Goal: Task Accomplishment & Management: Manage account settings

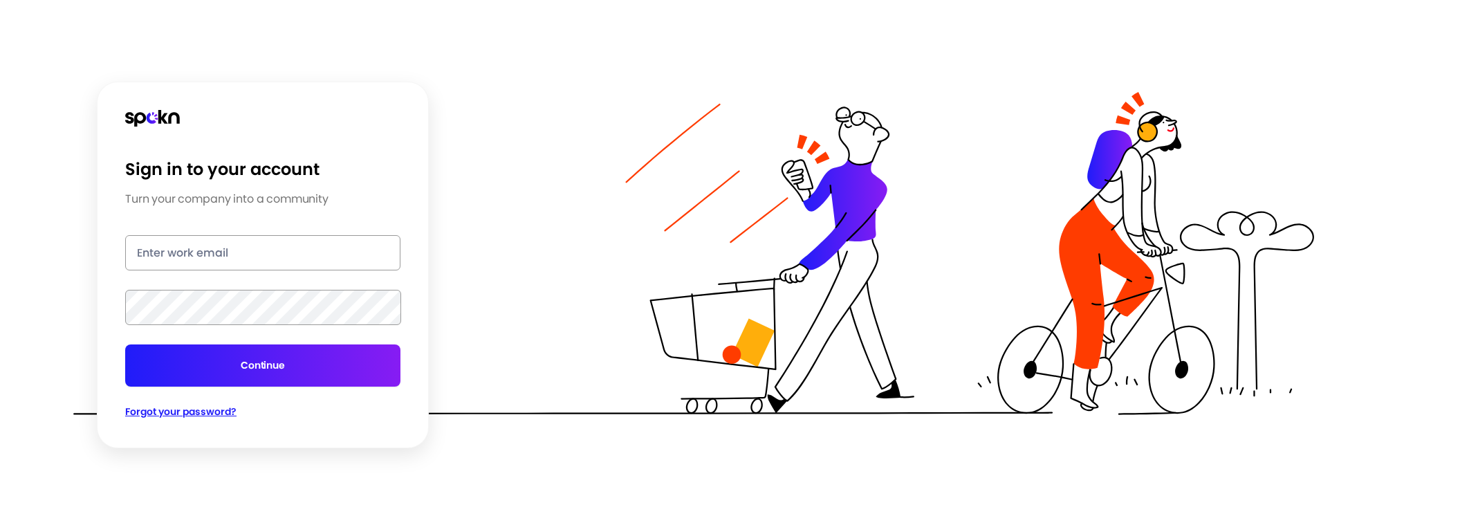
click at [207, 253] on input "email" at bounding box center [262, 252] width 275 height 35
type input "[EMAIL_ADDRESS][DOMAIN_NAME]"
click at [228, 362] on button "Continue" at bounding box center [262, 366] width 275 height 42
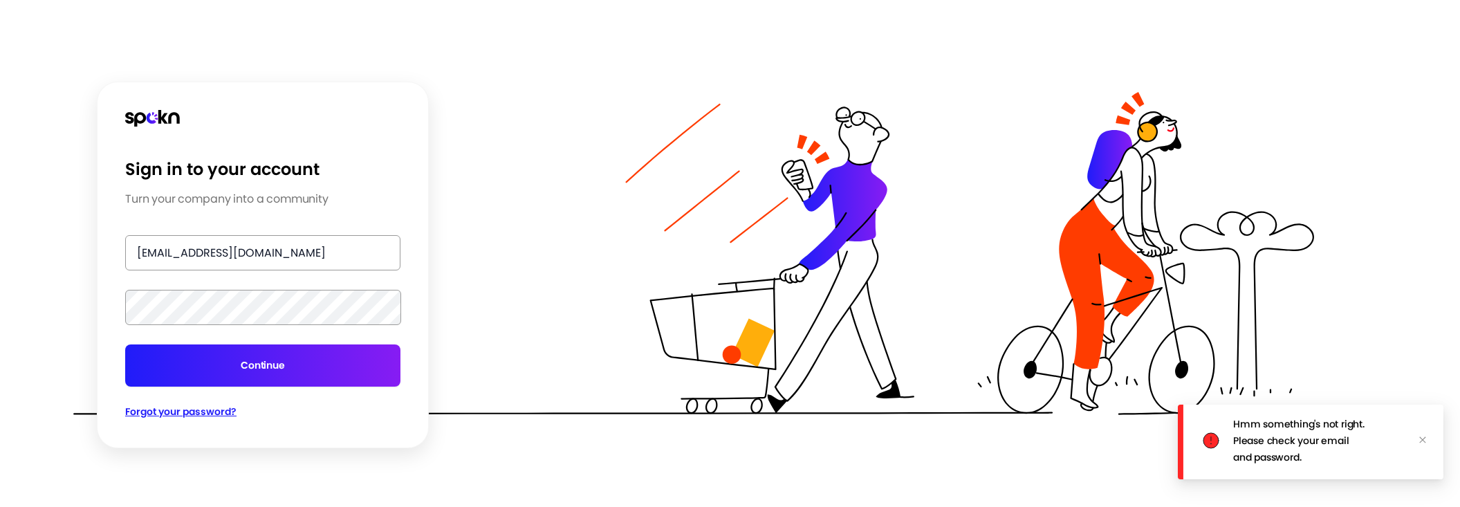
click at [228, 362] on button "Continue" at bounding box center [262, 366] width 275 height 42
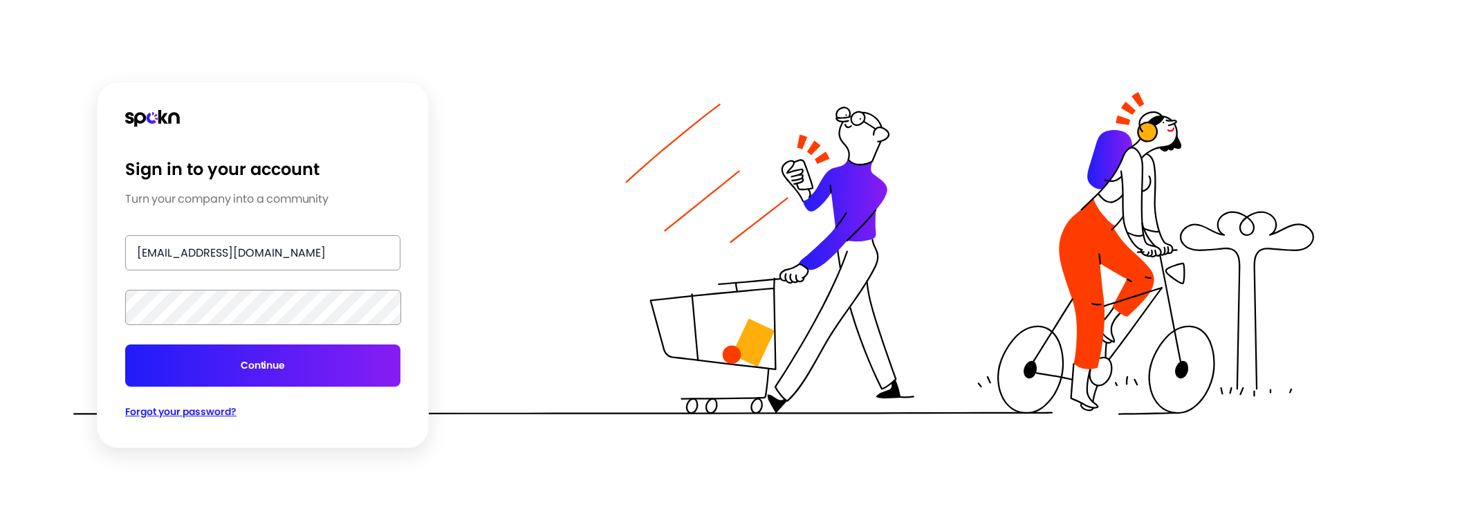
click at [254, 363] on button "Continue" at bounding box center [262, 366] width 275 height 42
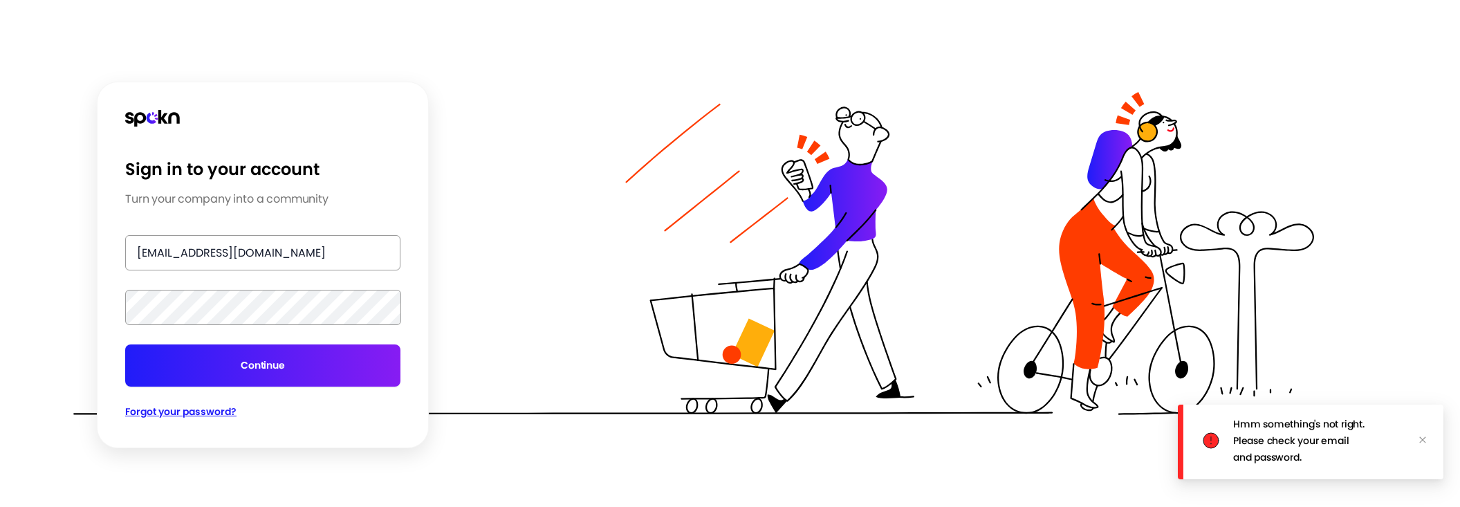
click at [190, 288] on form "[EMAIL_ADDRESS][DOMAIN_NAME] Continue" at bounding box center [262, 310] width 275 height 151
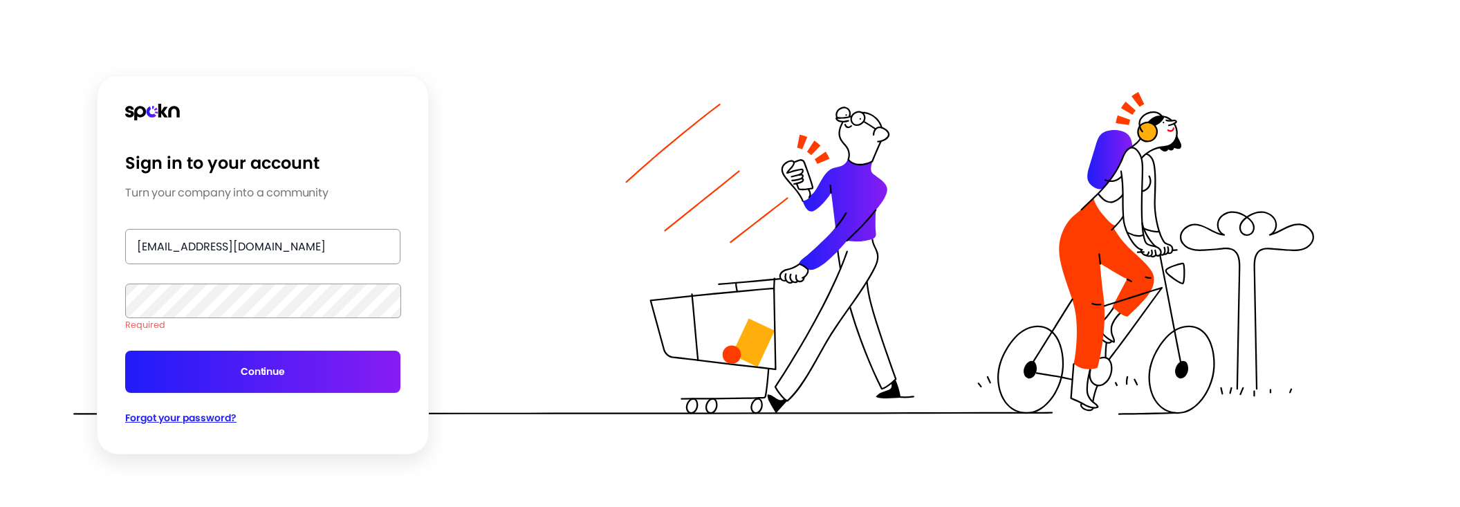
click at [267, 373] on button "Continue" at bounding box center [262, 372] width 275 height 42
click at [204, 418] on span "Forgot your password?" at bounding box center [180, 418] width 111 height 14
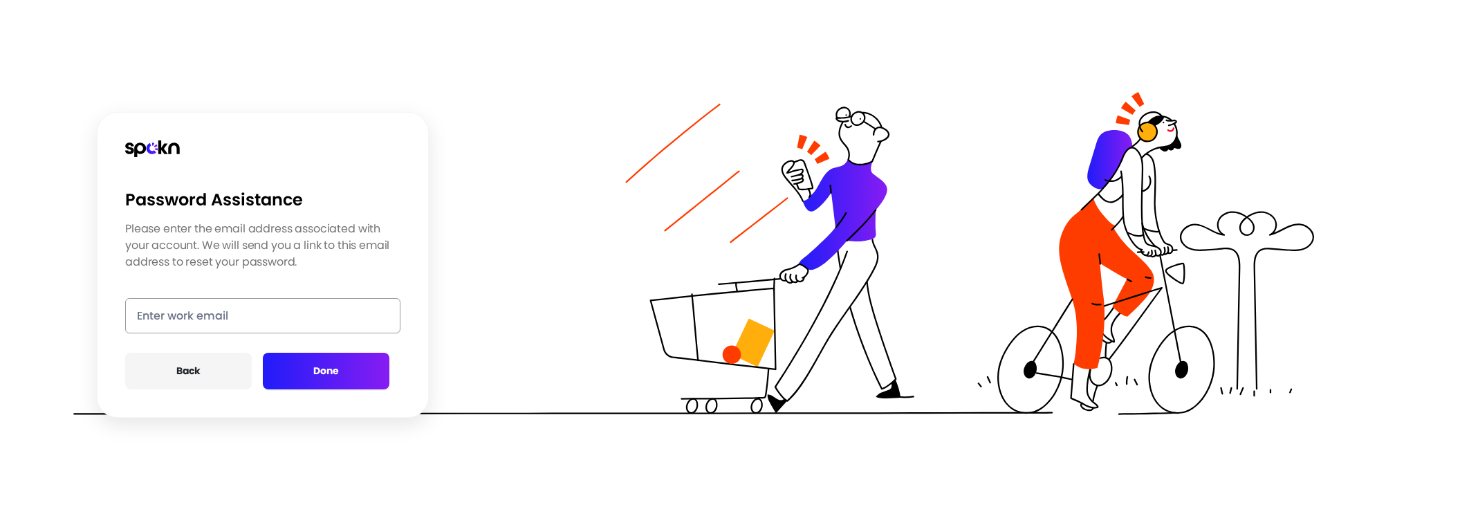
click at [324, 371] on button "Done" at bounding box center [326, 371] width 127 height 37
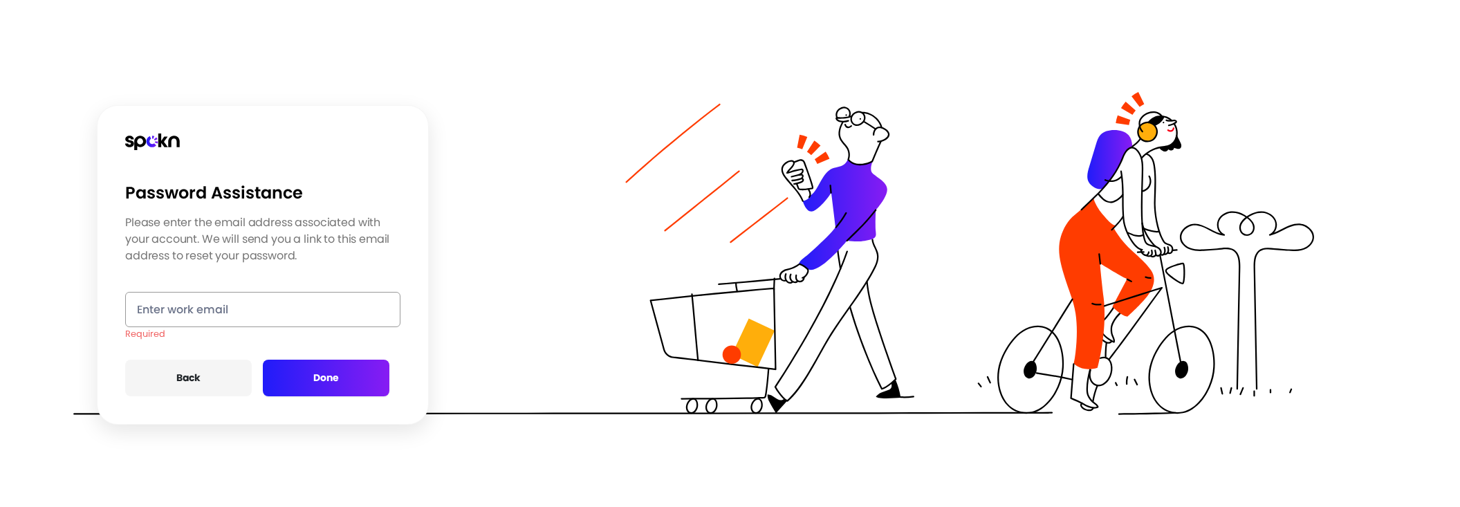
click at [208, 312] on input "email" at bounding box center [262, 309] width 275 height 35
type input "[EMAIL_ADDRESS][DOMAIN_NAME]"
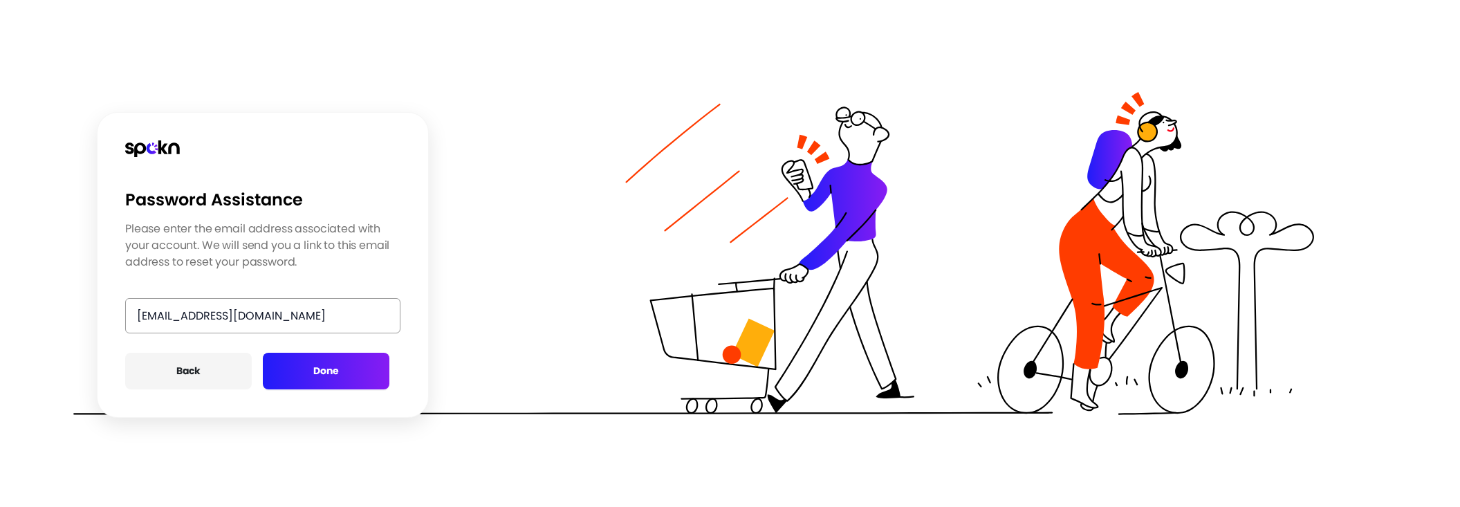
click at [324, 377] on button "Done" at bounding box center [326, 371] width 127 height 37
